Goal: Use online tool/utility: Utilize a website feature to perform a specific function

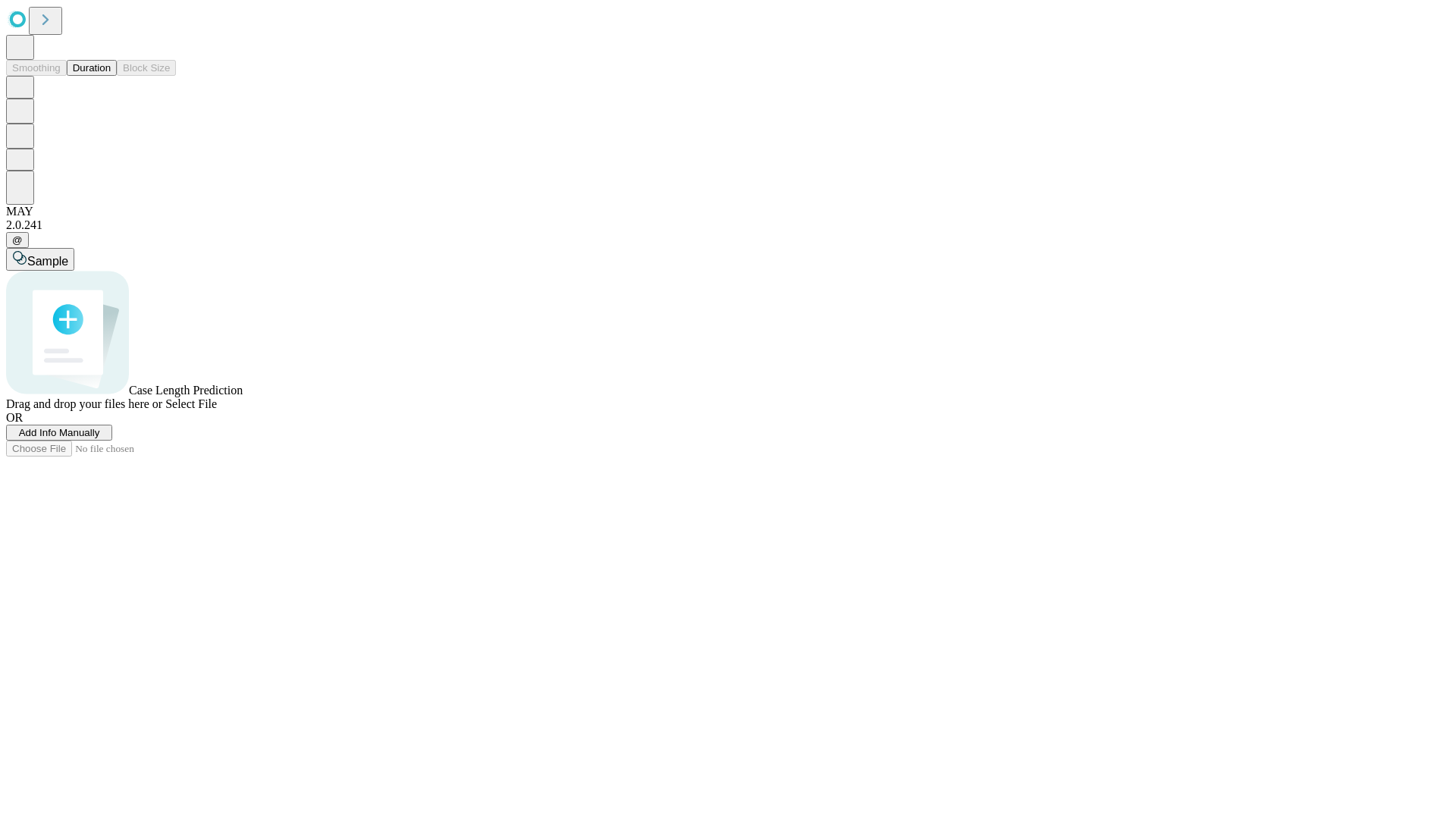
click at [111, 76] on button "Duration" at bounding box center [92, 67] width 50 height 16
click at [100, 438] on span "Add Info Manually" at bounding box center [60, 433] width 81 height 12
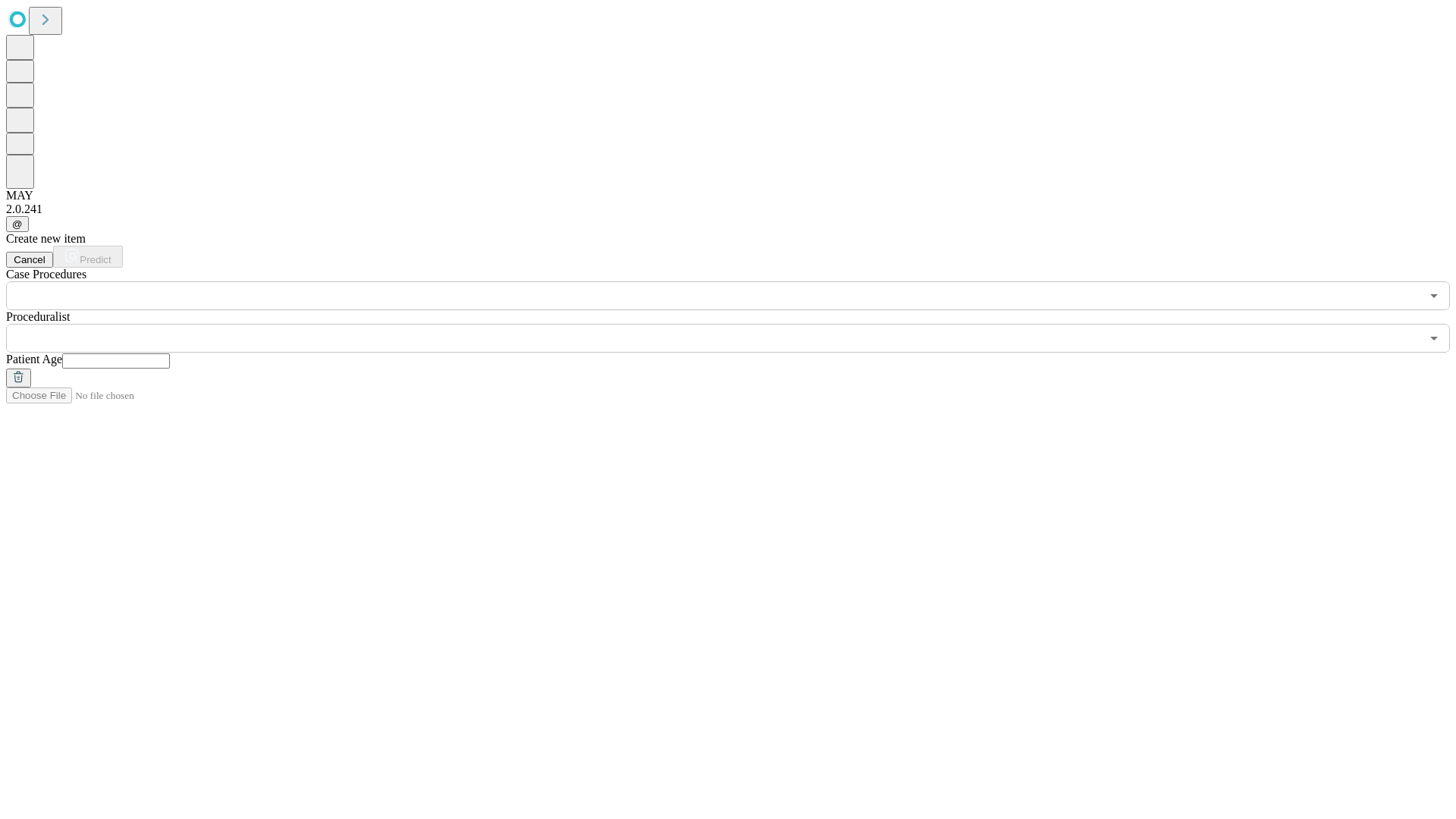
click at [170, 354] on input "text" at bounding box center [117, 361] width 108 height 15
type input "**"
click at [739, 324] on input "text" at bounding box center [713, 338] width 1415 height 29
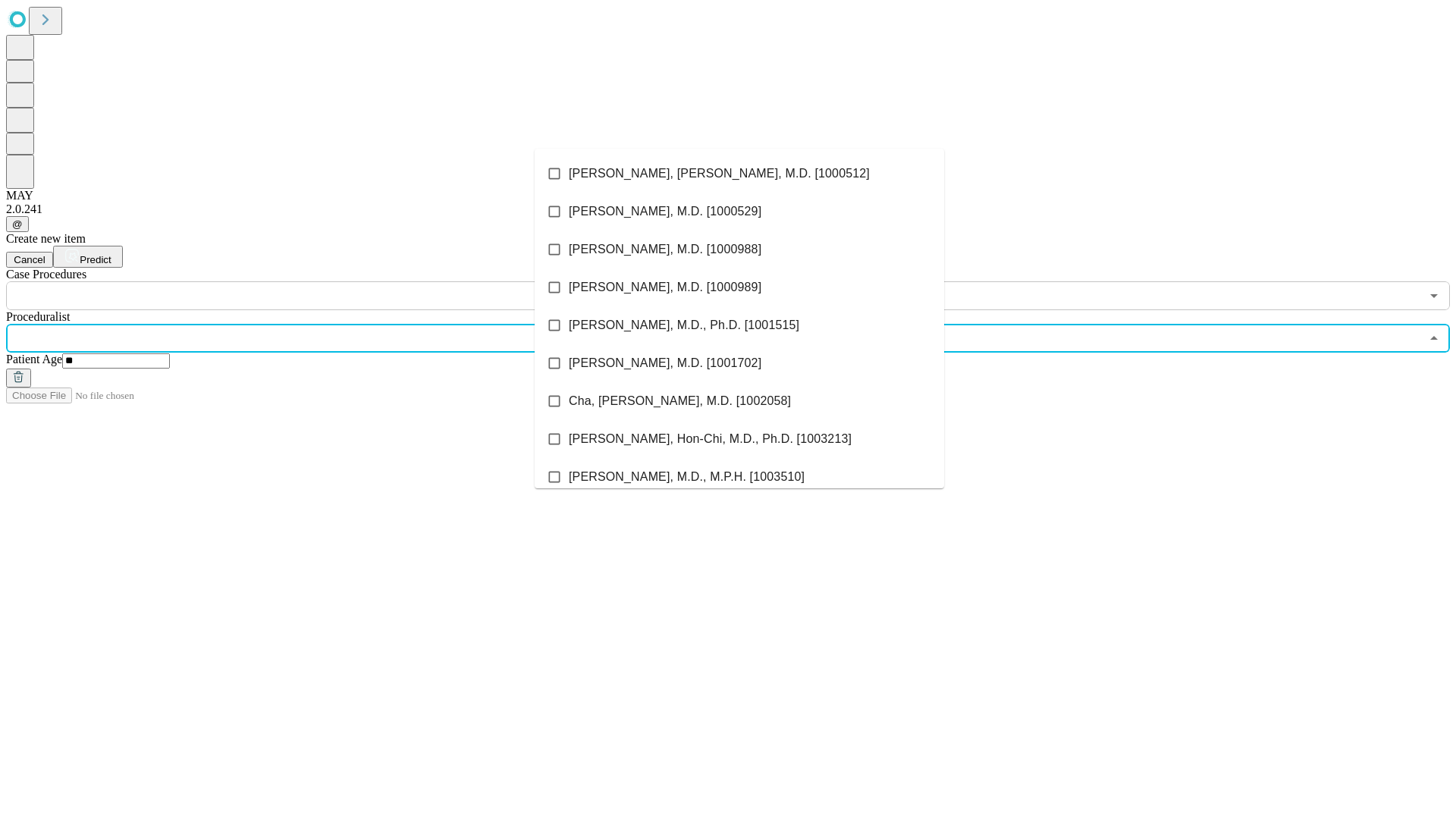
click at [739, 173] on li "[PERSON_NAME], [PERSON_NAME], M.D. [1000512]" at bounding box center [739, 173] width 410 height 38
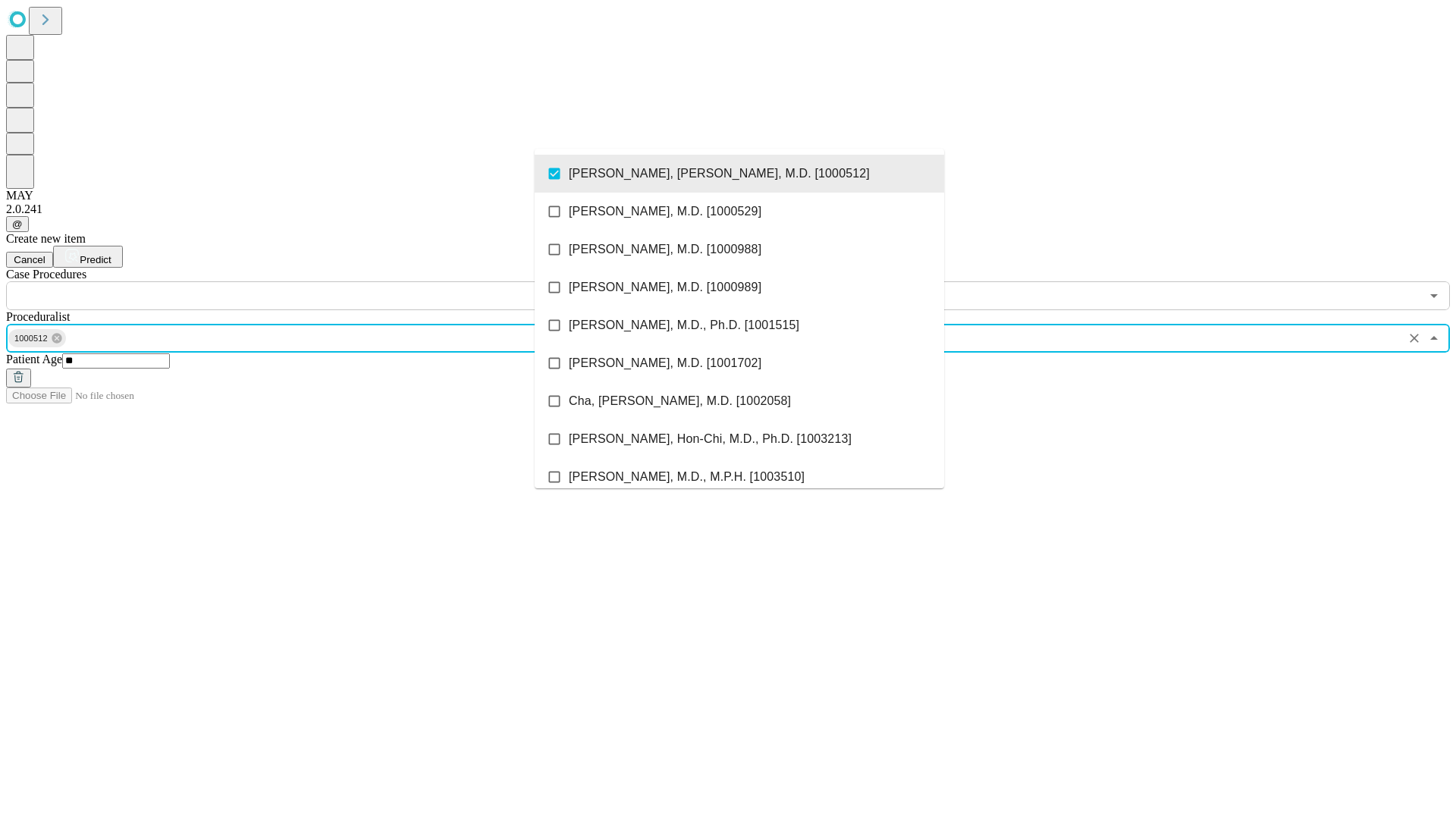
click at [319, 281] on input "text" at bounding box center [713, 296] width 1415 height 29
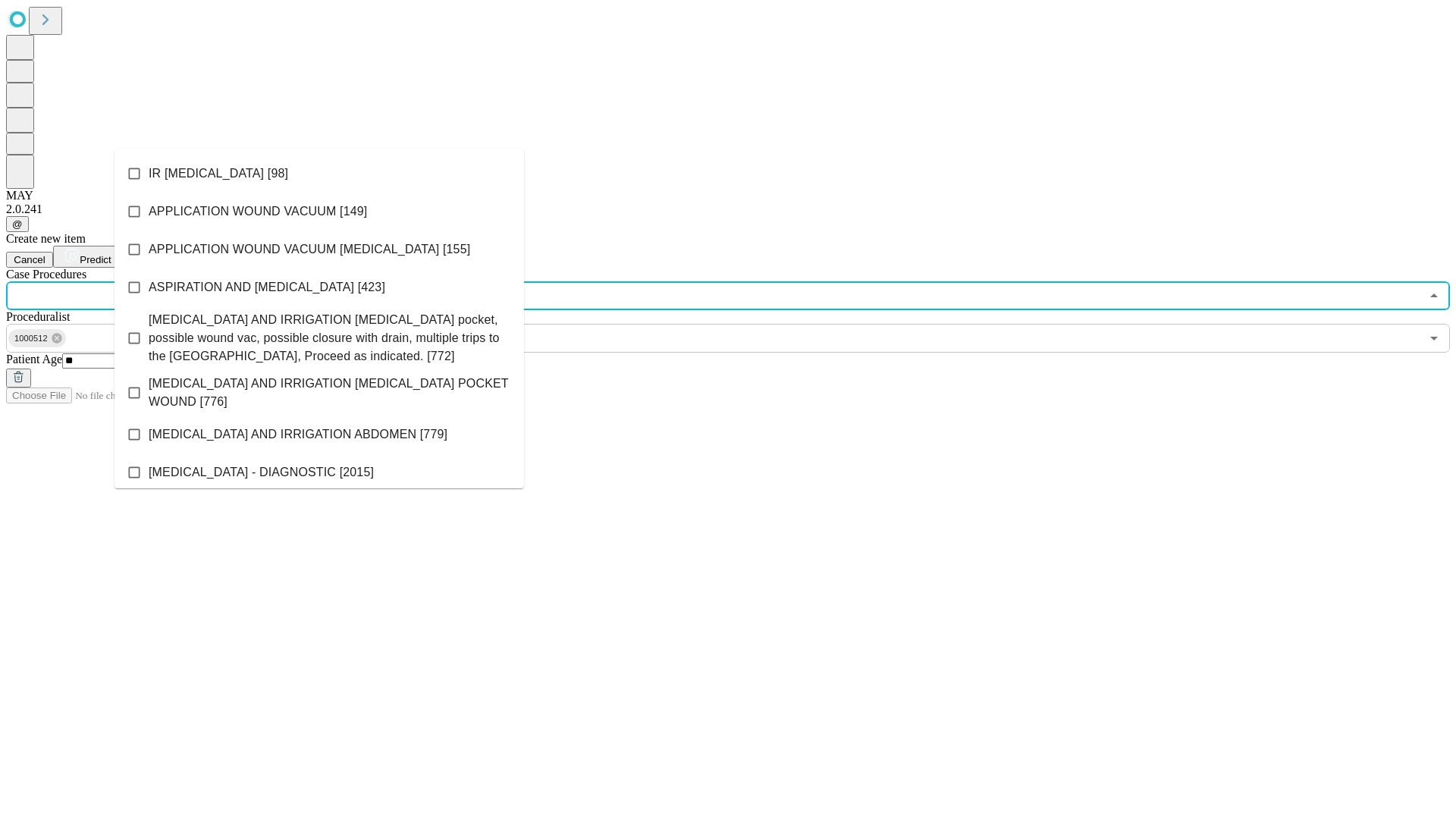
click at [319, 173] on li "IR [MEDICAL_DATA] [98]" at bounding box center [319, 173] width 410 height 38
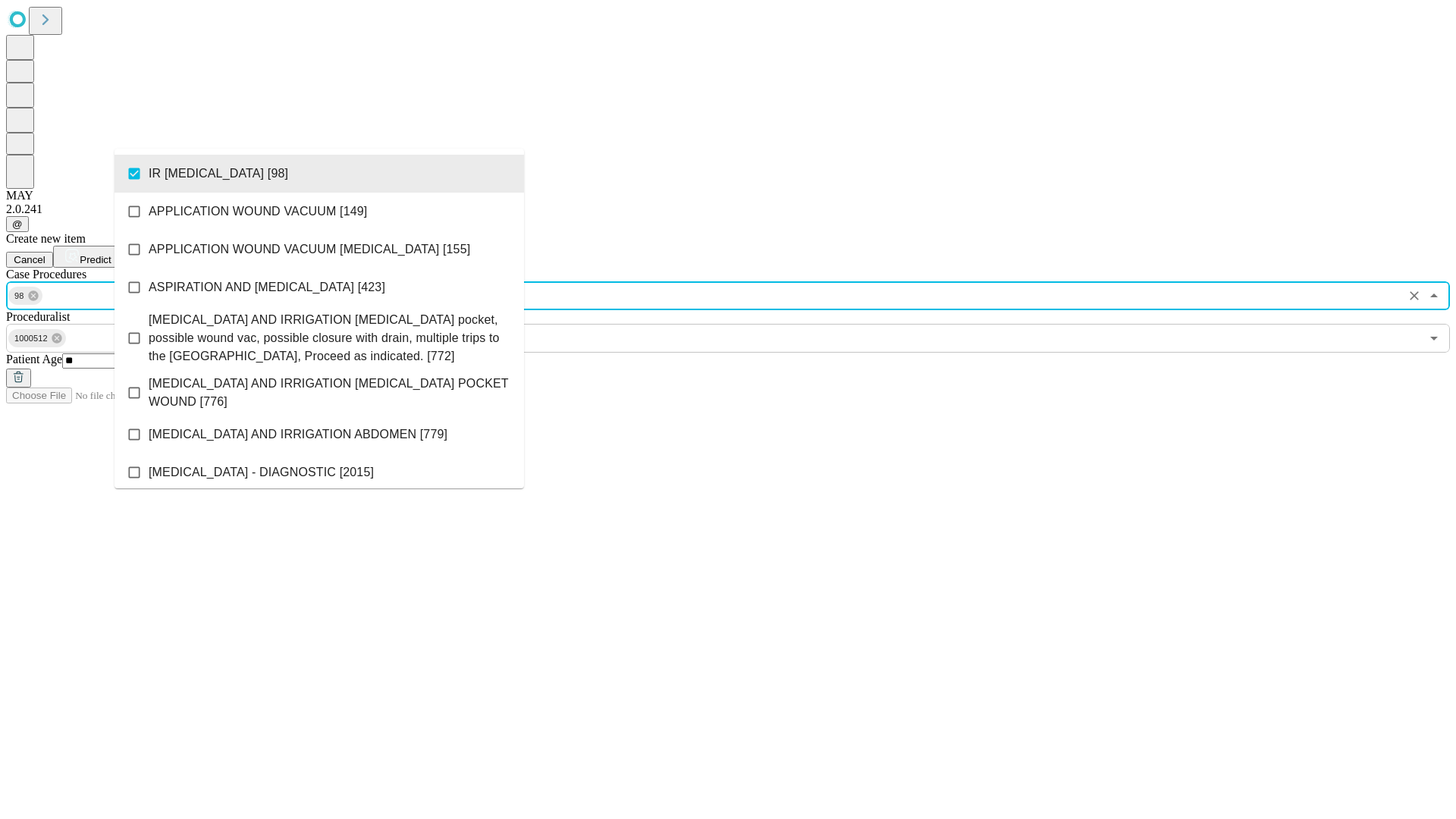
click at [111, 254] on span "Predict" at bounding box center [95, 260] width 31 height 12
